Goal: Information Seeking & Learning: Learn about a topic

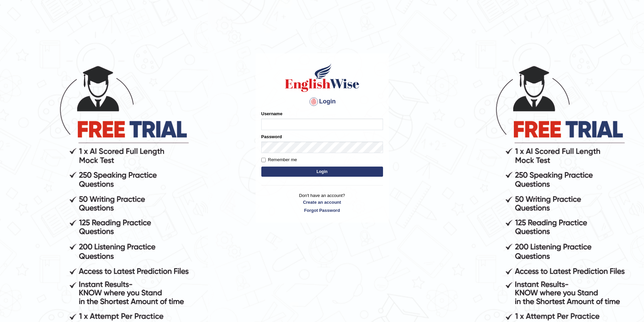
type input "rogialazim77"
click at [299, 171] on button "Login" at bounding box center [322, 172] width 122 height 10
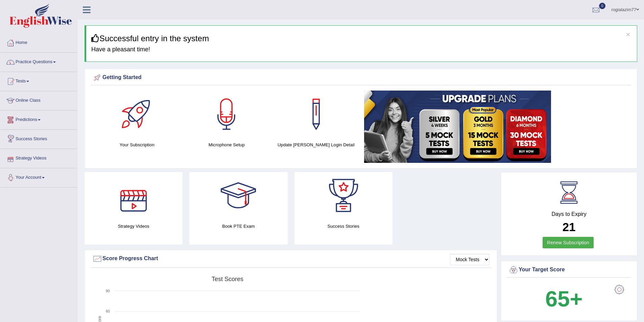
click at [42, 118] on link "Predictions" at bounding box center [38, 119] width 77 height 17
click at [60, 60] on link "Practice Questions" at bounding box center [38, 61] width 77 height 17
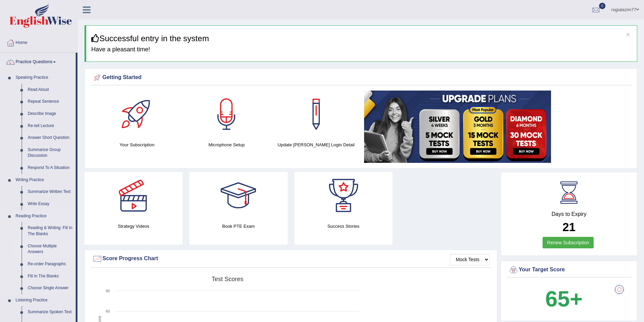
click at [36, 244] on link "Choose Multiple Answers" at bounding box center [50, 249] width 51 height 18
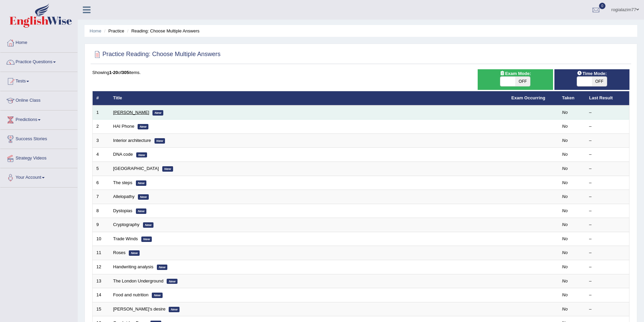
click at [121, 111] on link "[PERSON_NAME]" at bounding box center [131, 112] width 36 height 5
